Goal: Communication & Community: Answer question/provide support

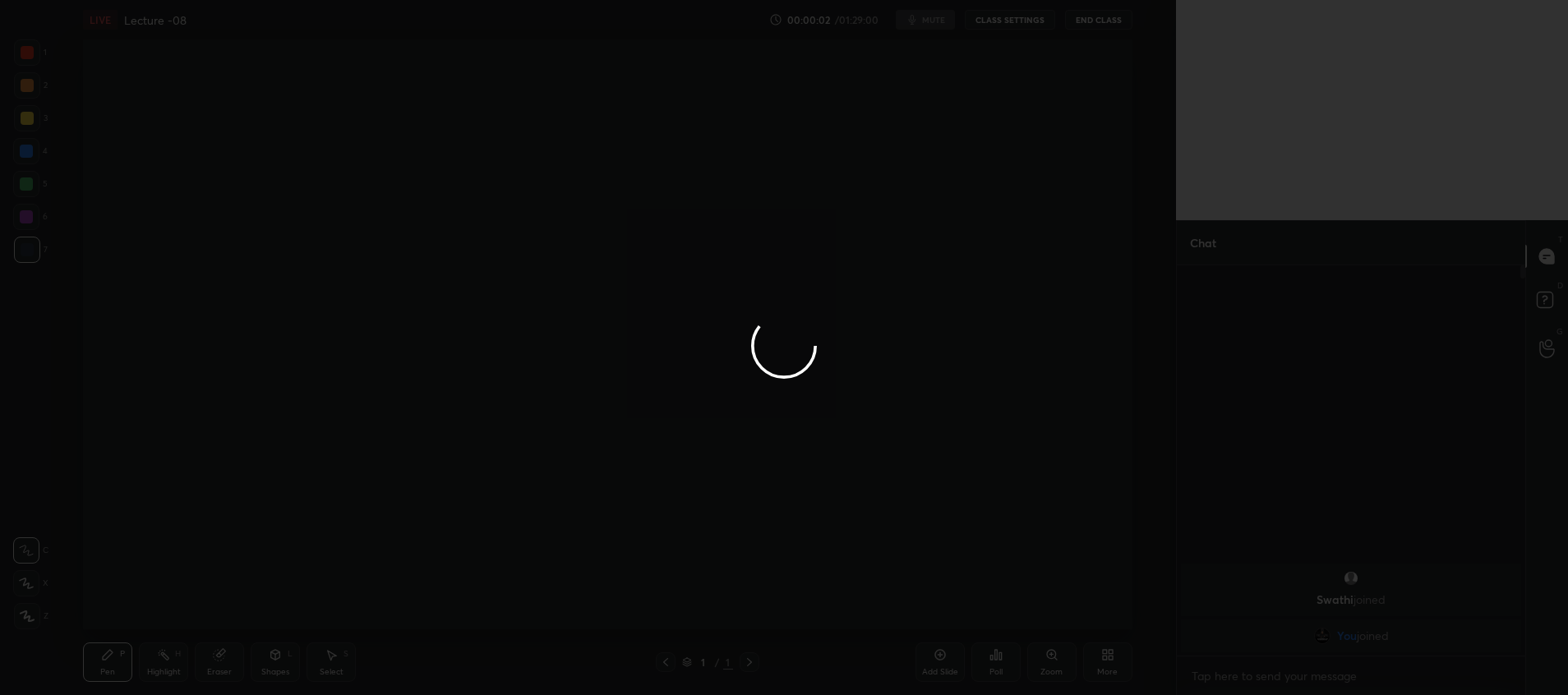
scroll to position [266, 343]
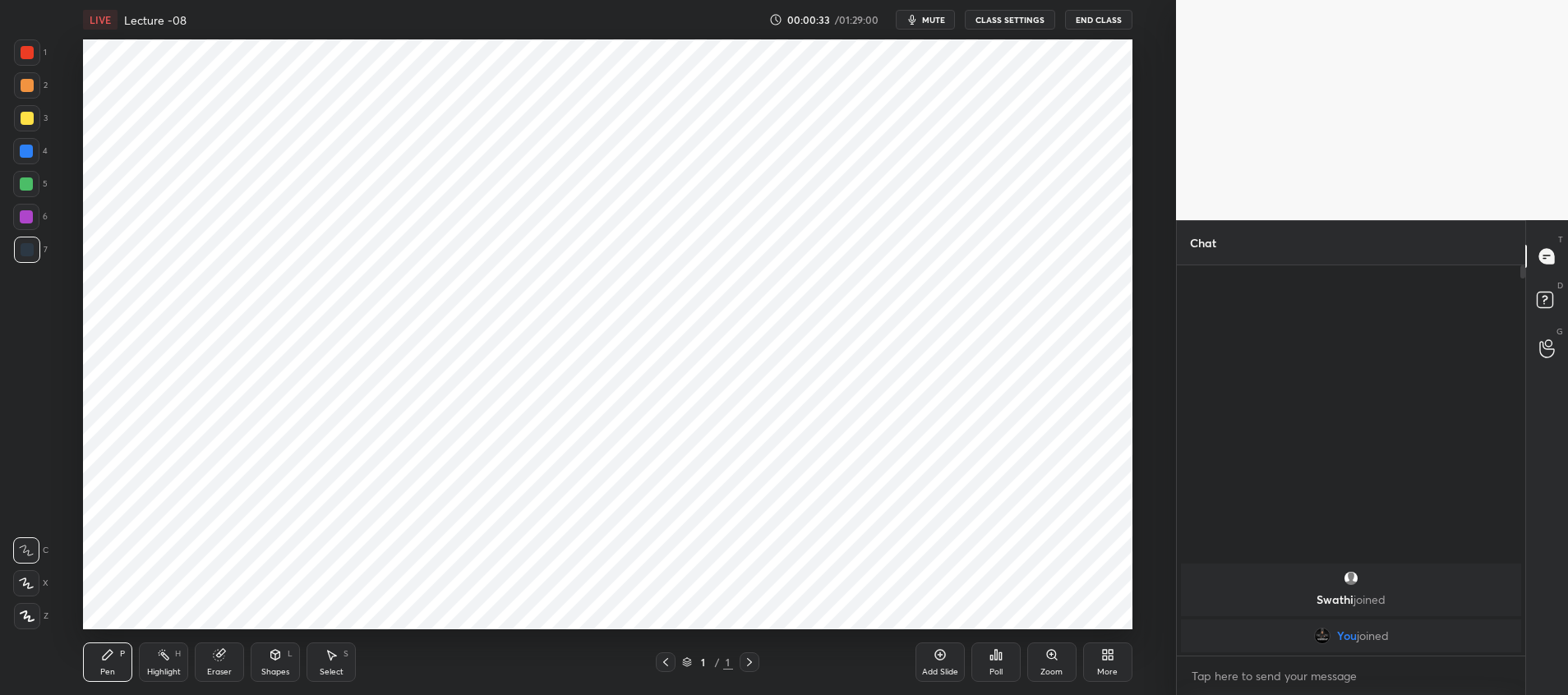
click at [927, 17] on span "mute" at bounding box center [933, 20] width 23 height 12
click at [1103, 21] on button "End Class" at bounding box center [1099, 20] width 68 height 20
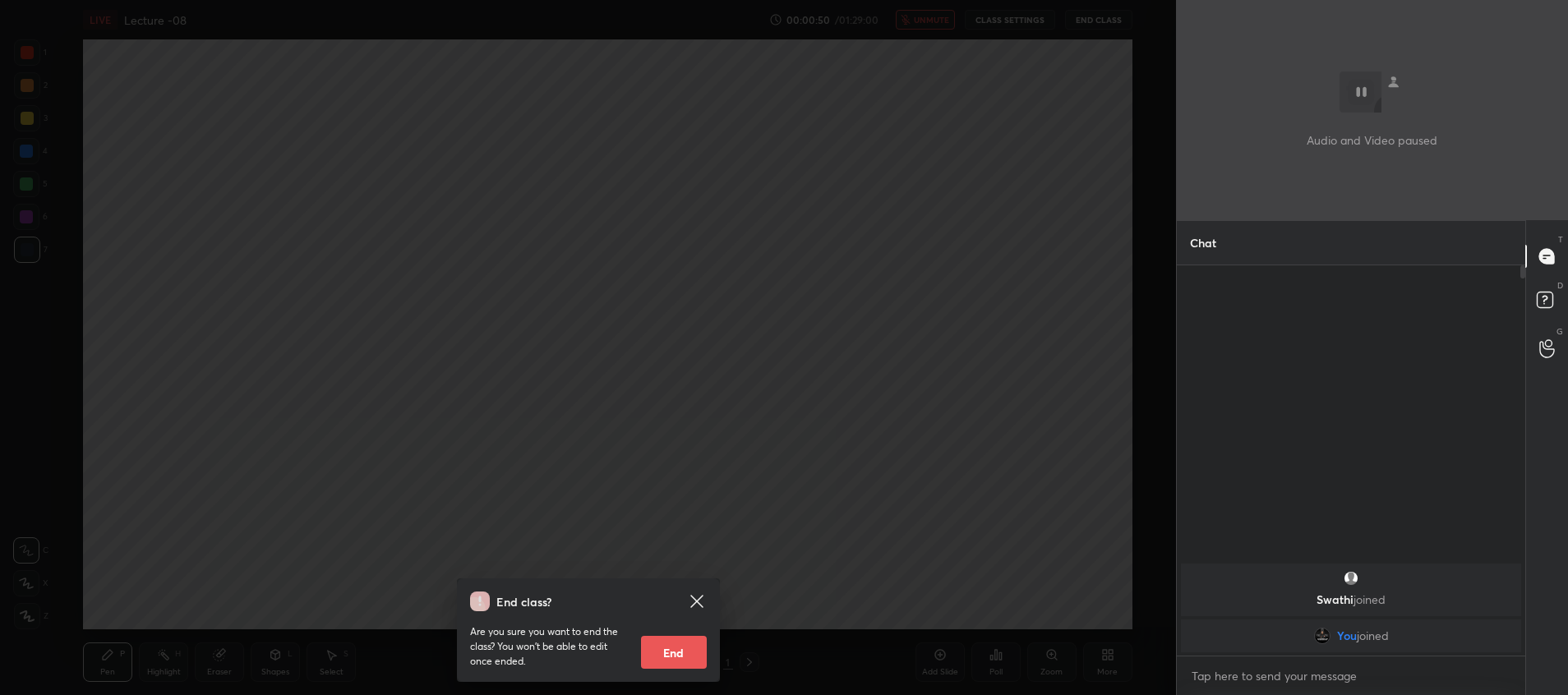
click at [664, 648] on button "End" at bounding box center [673, 653] width 66 height 33
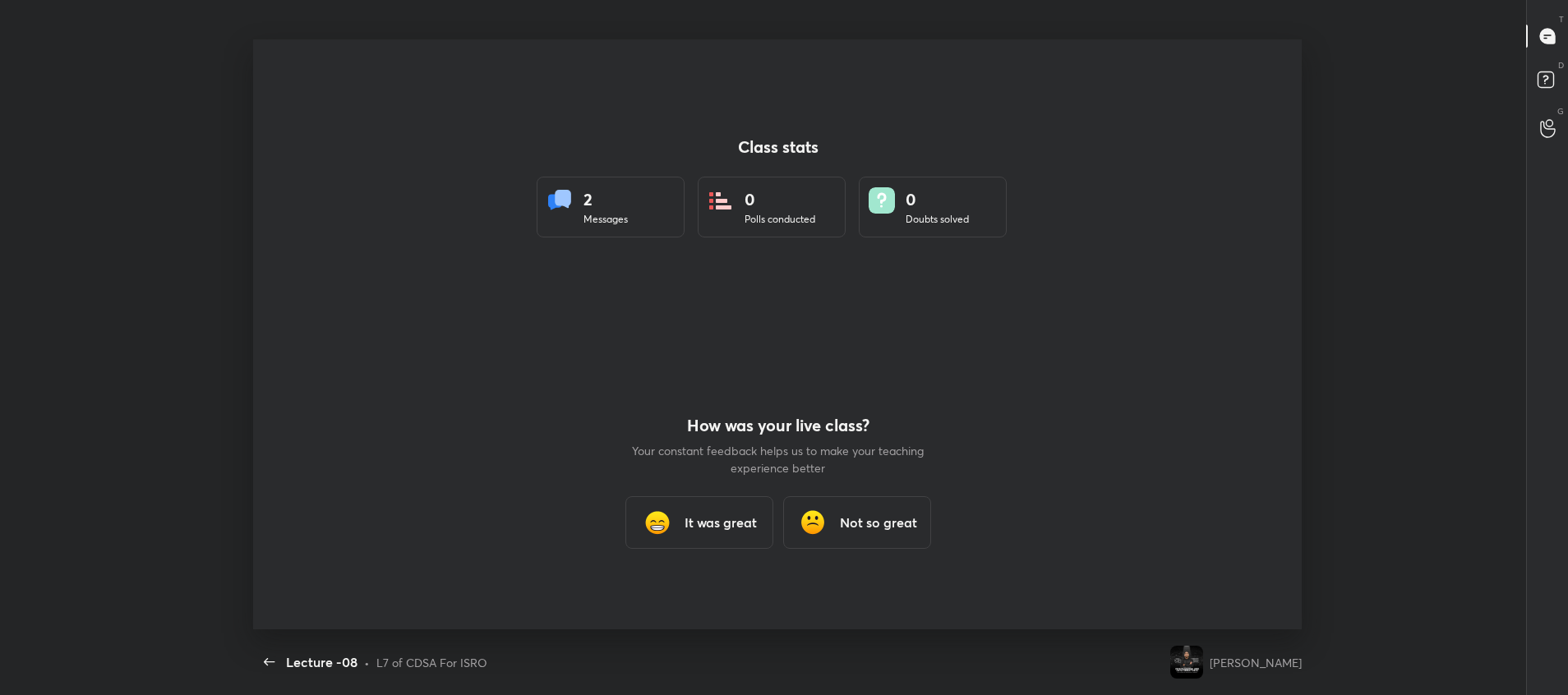
scroll to position [0, 0]
click at [712, 513] on h3 "It was great" at bounding box center [720, 522] width 73 height 20
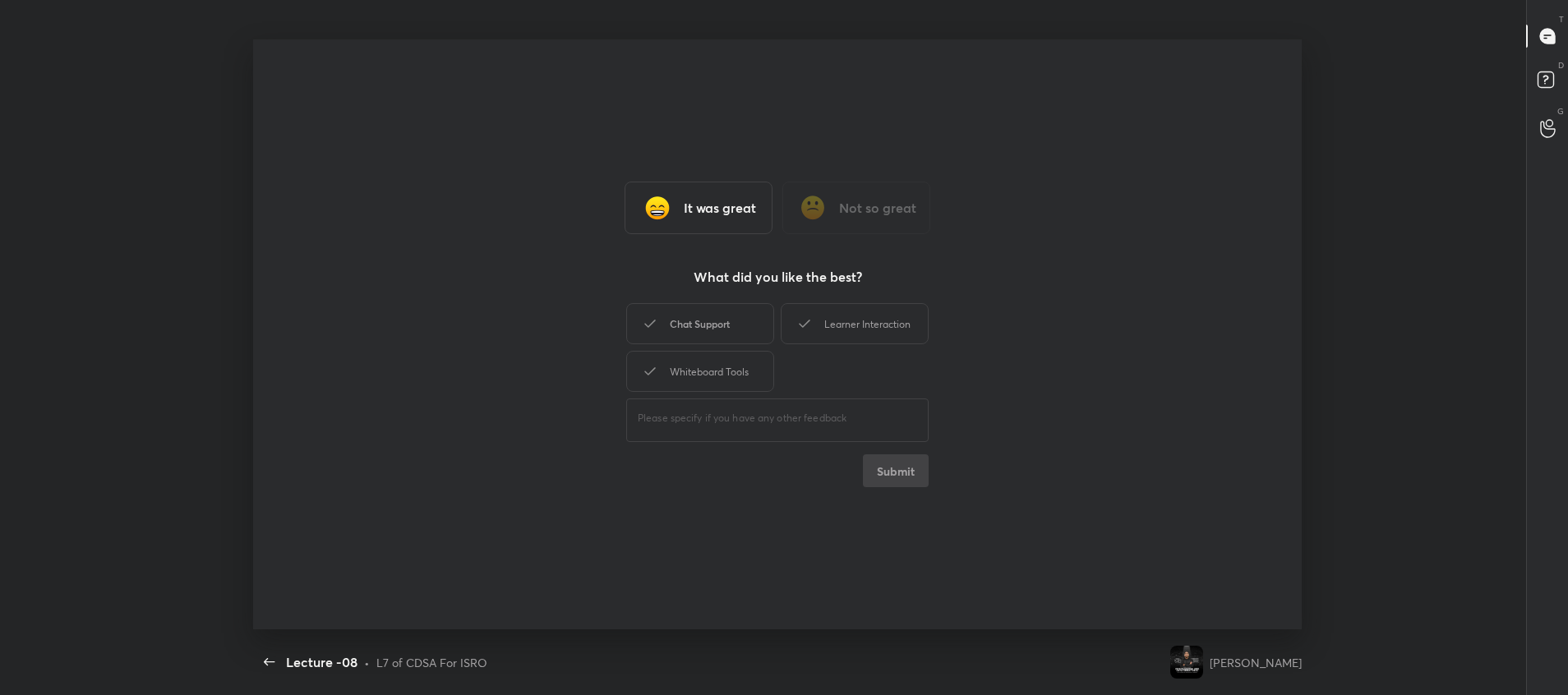
click at [720, 309] on div "Chat Support" at bounding box center [700, 323] width 148 height 41
drag, startPoint x: 725, startPoint y: 359, endPoint x: 836, endPoint y: 331, distance: 114.5
click at [836, 331] on div "Chat Support Learner Interaction Whiteboard Tools" at bounding box center [777, 347] width 303 height 95
click at [836, 331] on div "Learner Interaction" at bounding box center [854, 323] width 148 height 41
click at [890, 482] on button "Submit" at bounding box center [895, 472] width 66 height 33
